Goal: Answer question/provide support: Share knowledge or assist other users

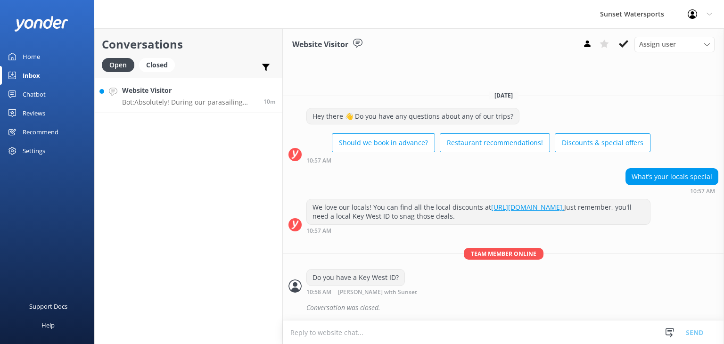
click at [194, 100] on p "Bot: Absolutely! During our parasailing trips, 2 or 3 people can fly at a time.…" at bounding box center [189, 102] width 134 height 8
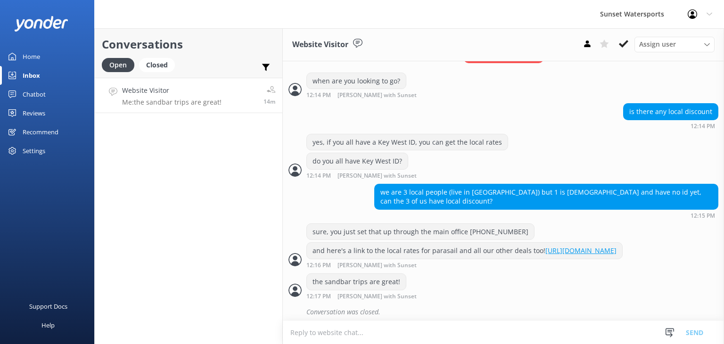
scroll to position [195, 0]
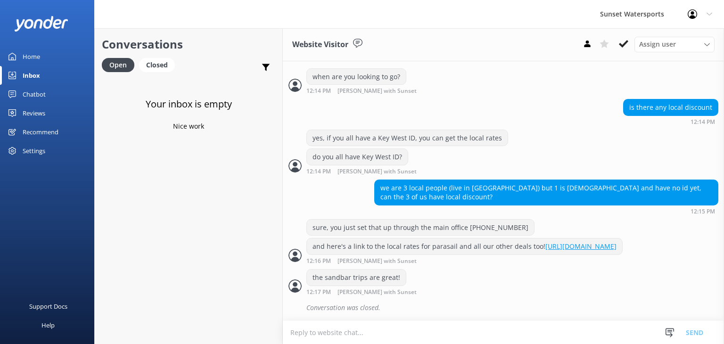
scroll to position [195, 0]
